Goal: Information Seeking & Learning: Find specific fact

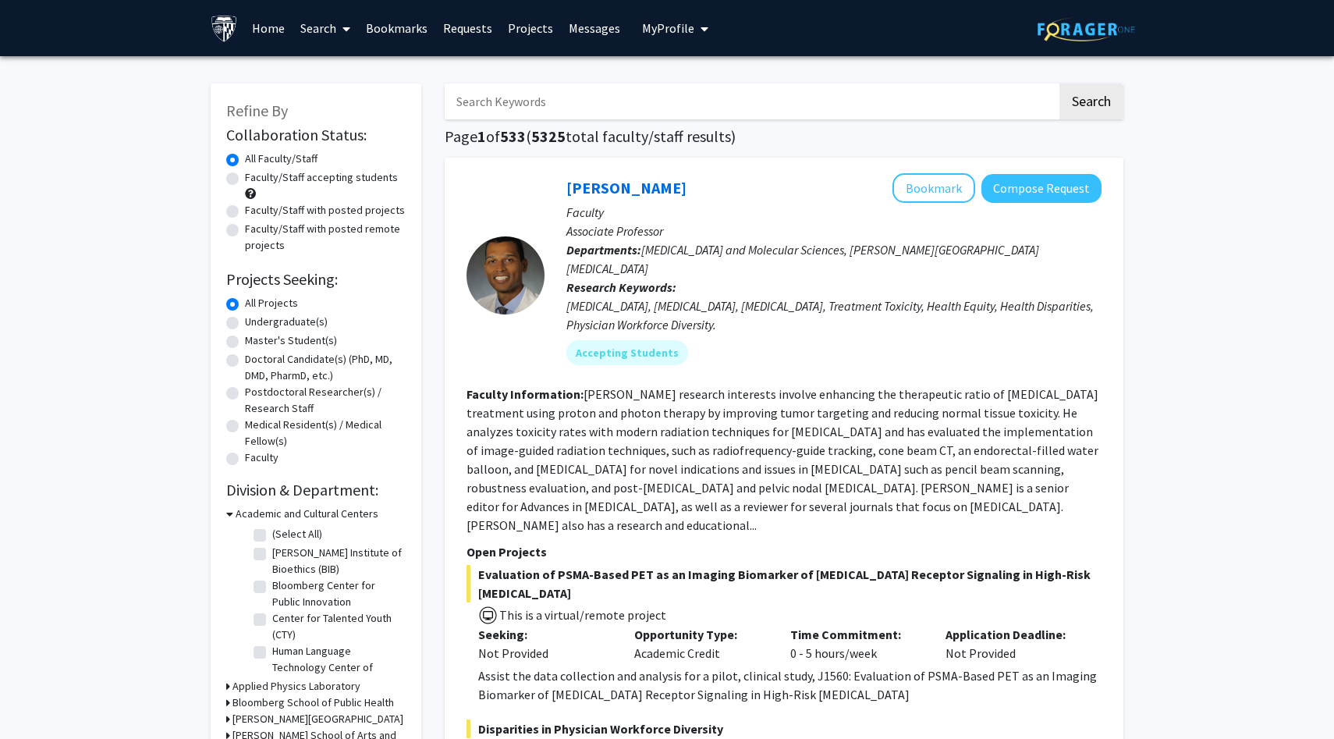
click at [562, 108] on input "Search Keywords" at bounding box center [751, 101] width 612 height 36
click at [1059, 83] on button "Search" at bounding box center [1091, 101] width 64 height 36
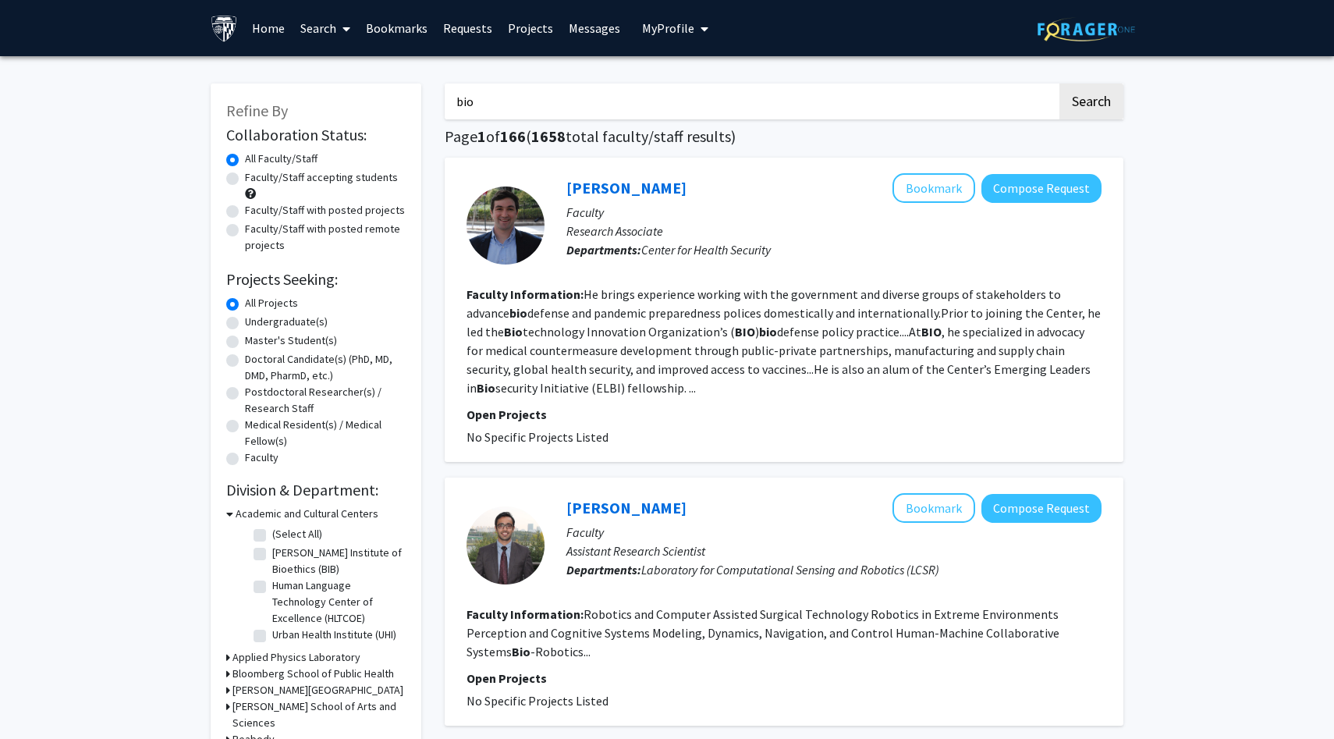
drag, startPoint x: 643, startPoint y: 111, endPoint x: 360, endPoint y: 96, distance: 283.6
click at [1059, 83] on button "Search" at bounding box center [1091, 101] width 64 height 36
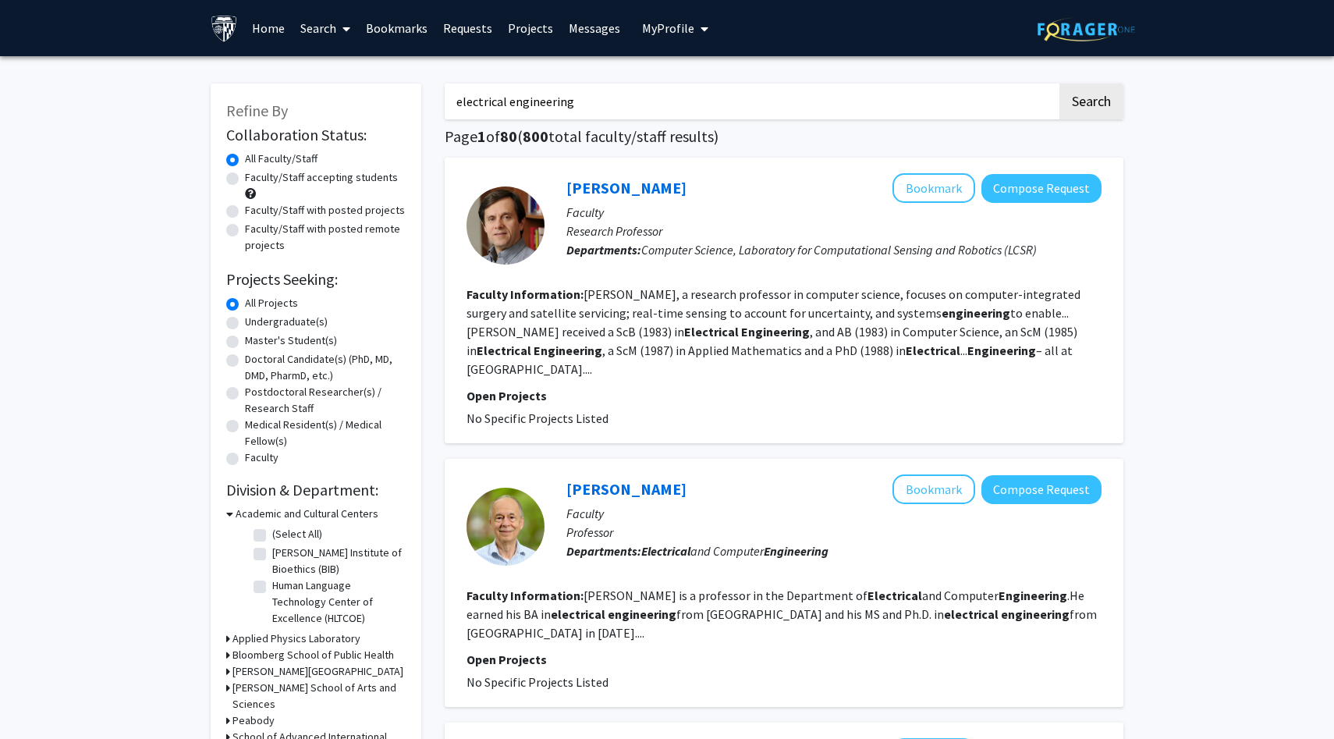
click at [608, 102] on input "electrical engineering" at bounding box center [751, 101] width 612 height 36
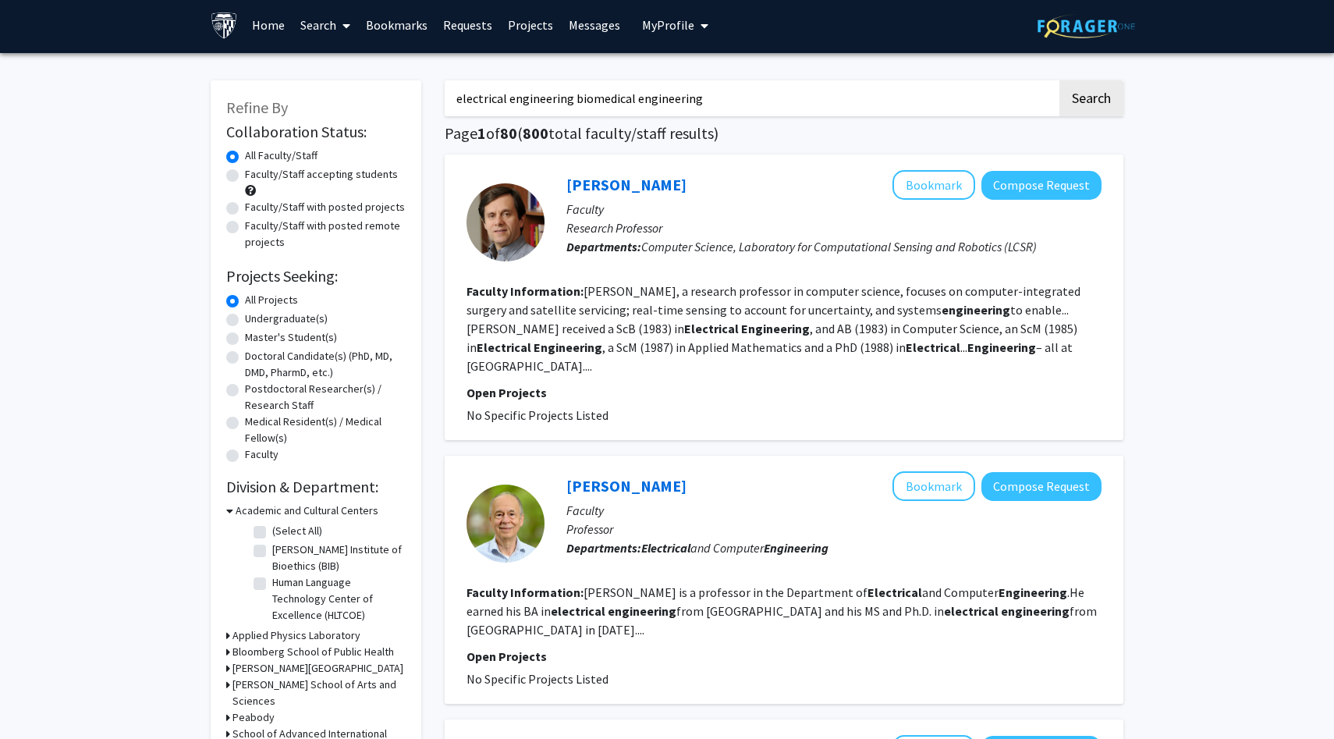
click at [1059, 80] on button "Search" at bounding box center [1091, 98] width 64 height 36
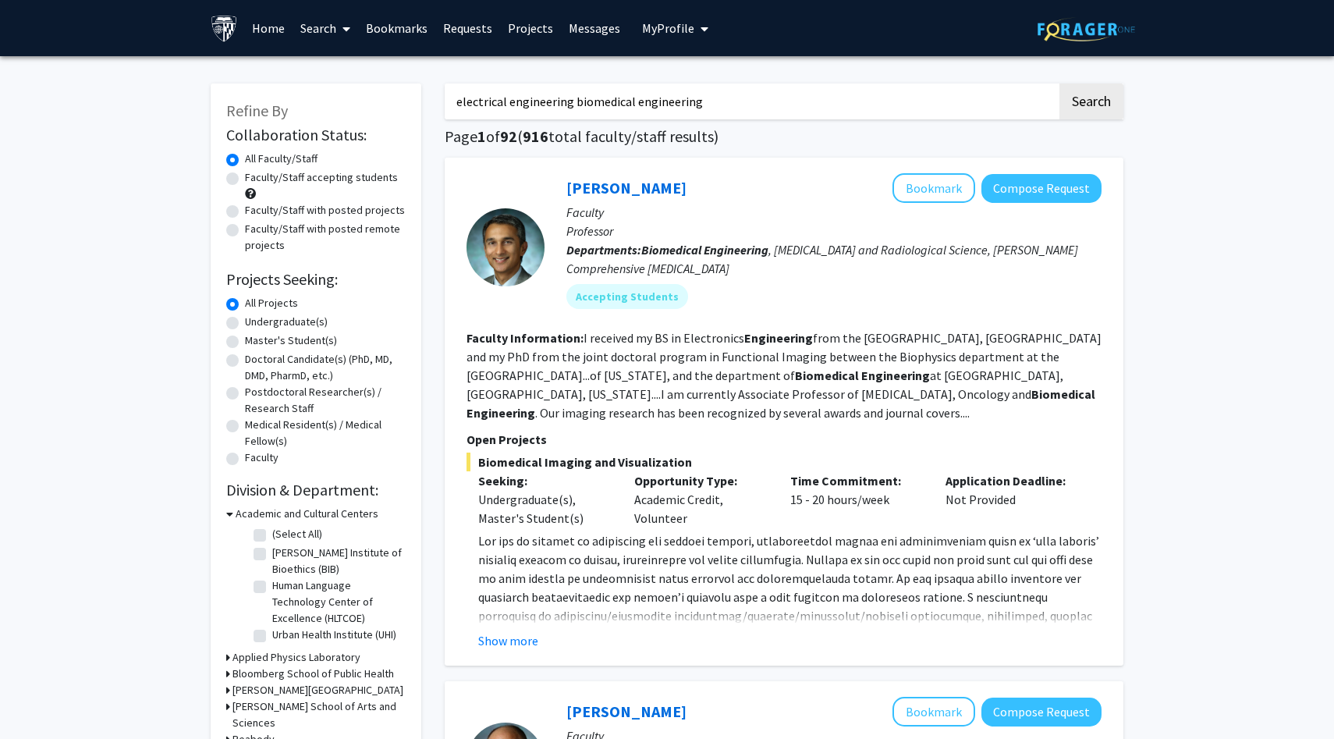
click at [547, 102] on input "electrical engineering biomedical engineering" at bounding box center [751, 101] width 612 height 36
click at [595, 98] on input "electrical biomedical engineering" at bounding box center [751, 101] width 612 height 36
type input "electrical biomedical"
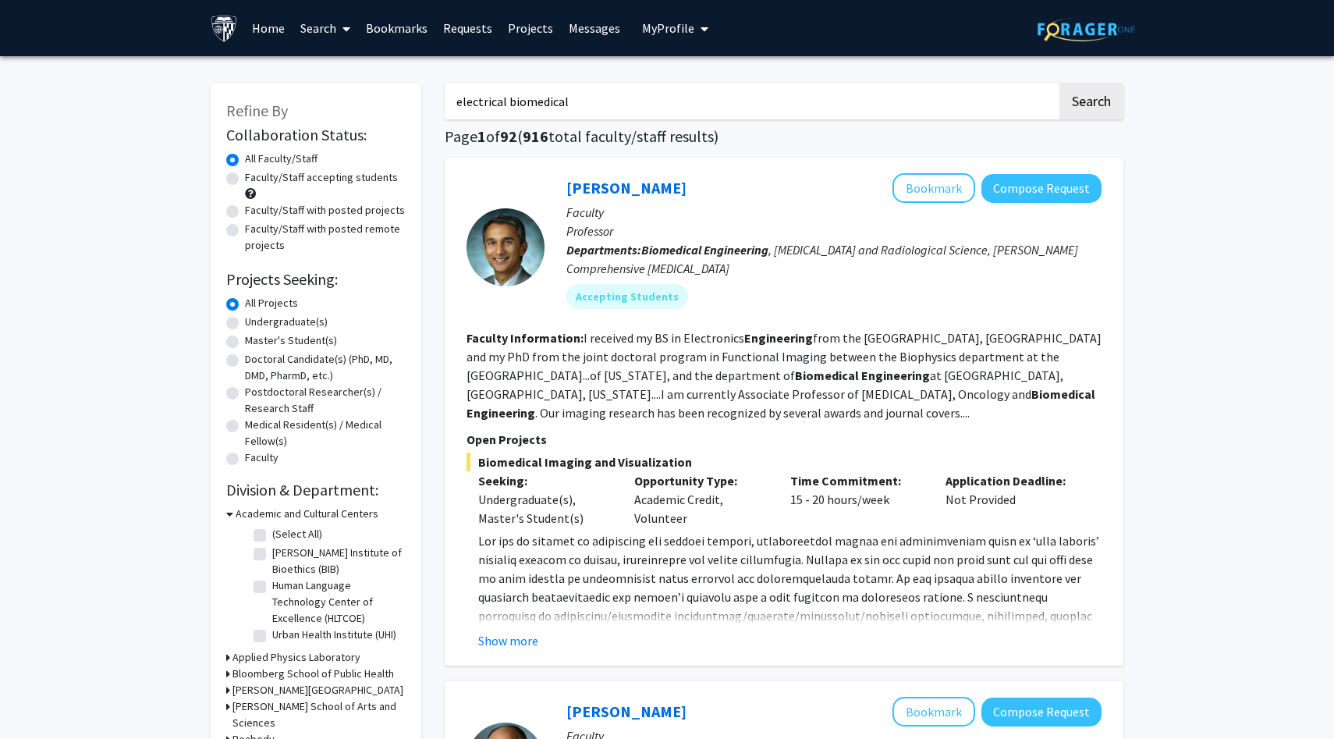
click at [1059, 83] on button "Search" at bounding box center [1091, 101] width 64 height 36
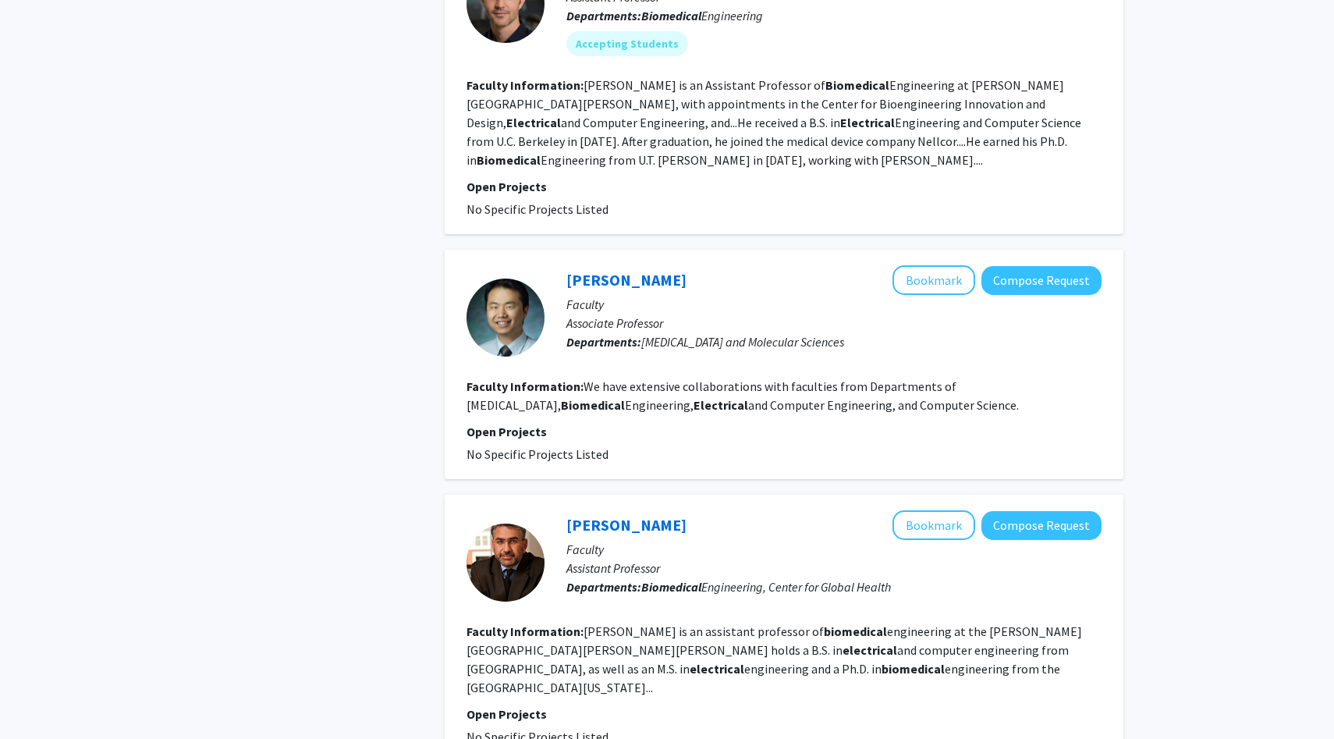
scroll to position [1932, 0]
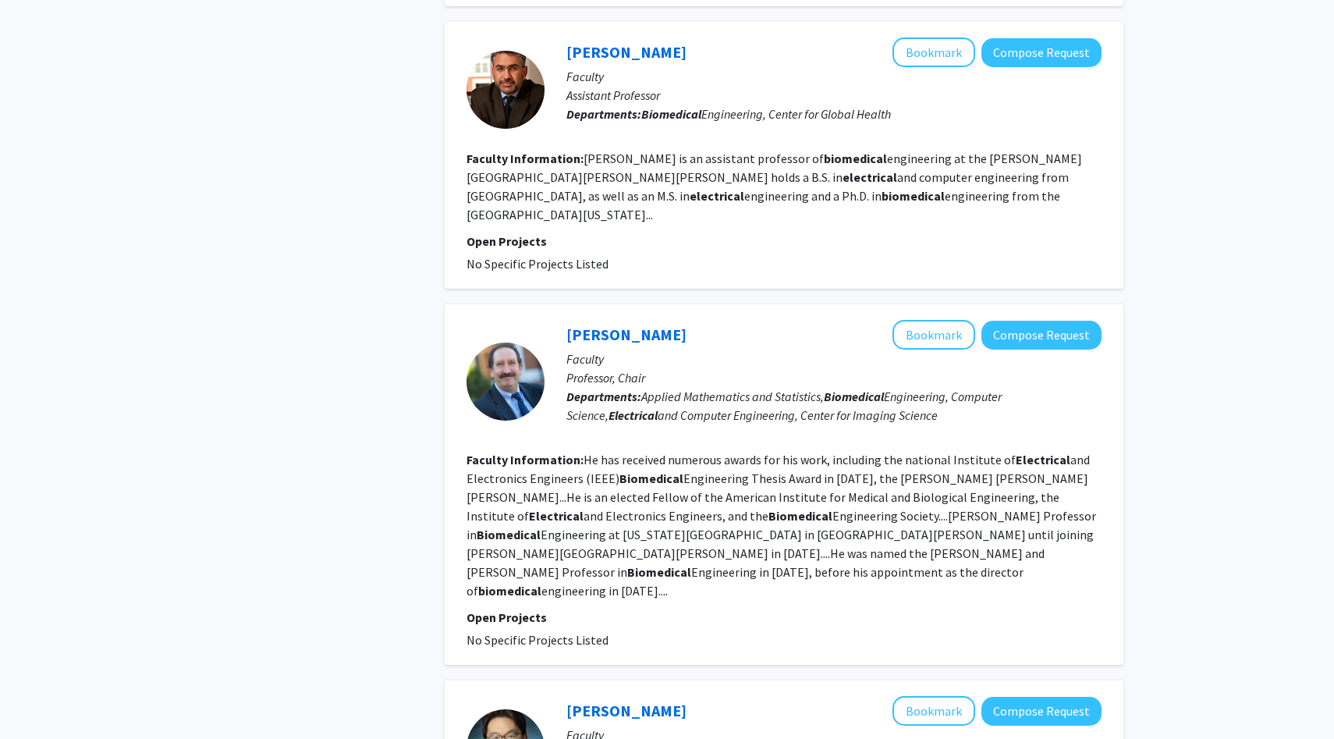
click at [599, 320] on div "[PERSON_NAME] Bookmark Compose Request" at bounding box center [833, 335] width 535 height 30
click at [598, 325] on link "[PERSON_NAME]" at bounding box center [626, 335] width 120 height 20
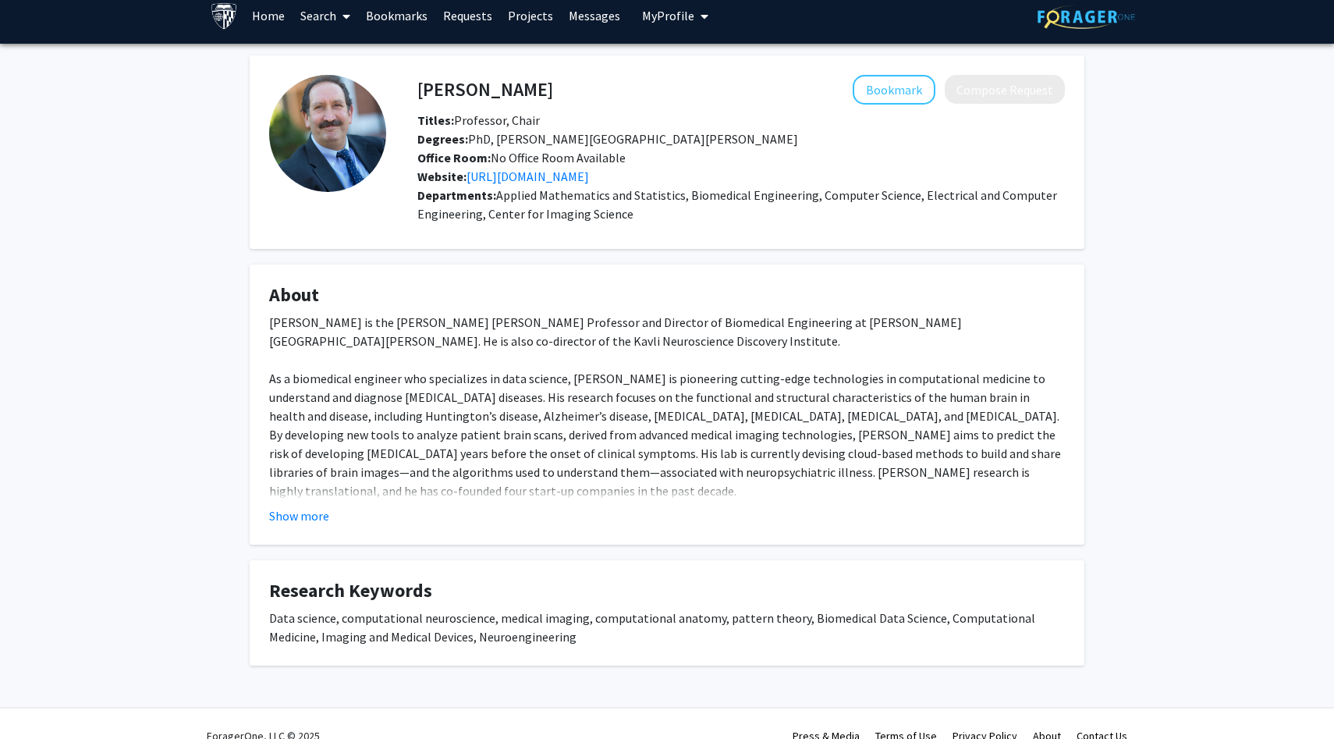
scroll to position [11, 0]
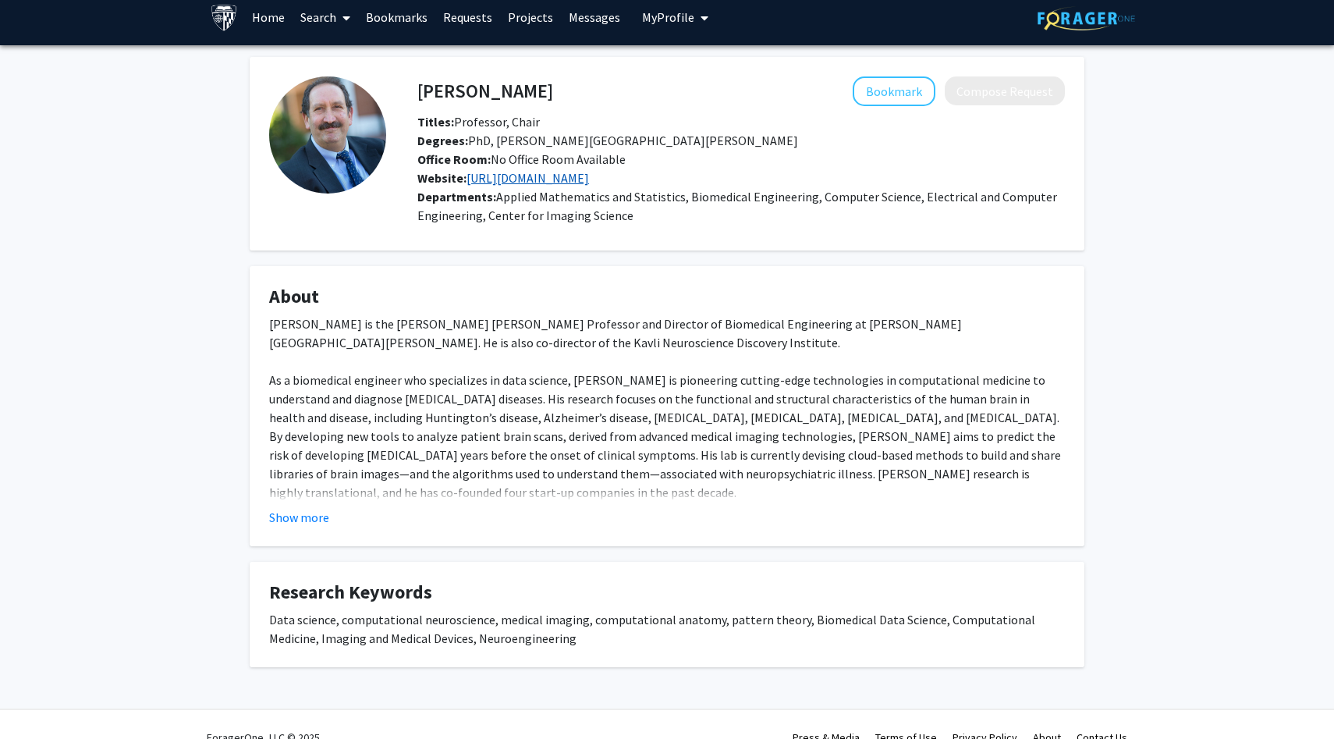
click at [537, 174] on link "[URL][DOMAIN_NAME]" at bounding box center [528, 178] width 122 height 16
